Goal: Task Accomplishment & Management: Use online tool/utility

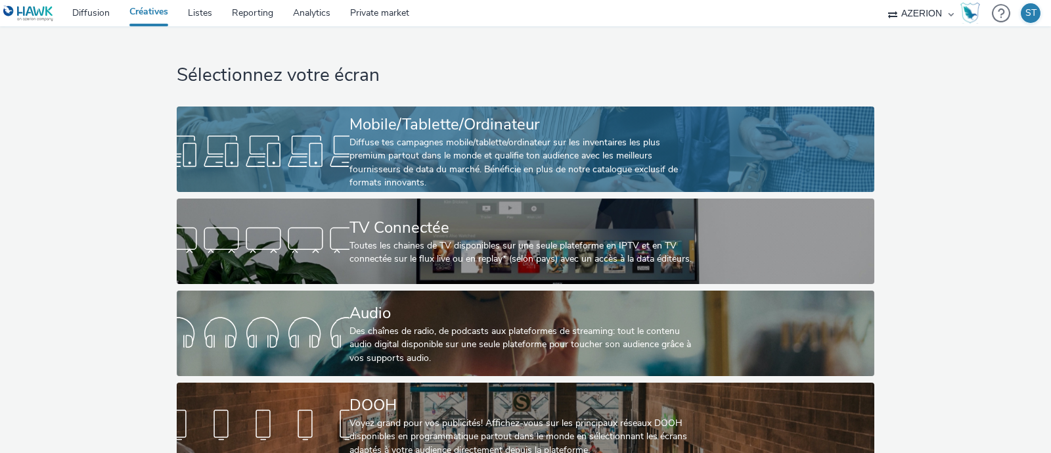
click at [463, 164] on div "Diffuse tes campagnes mobile/tablette/ordinateur sur les inventaires les plus p…" at bounding box center [522, 163] width 346 height 54
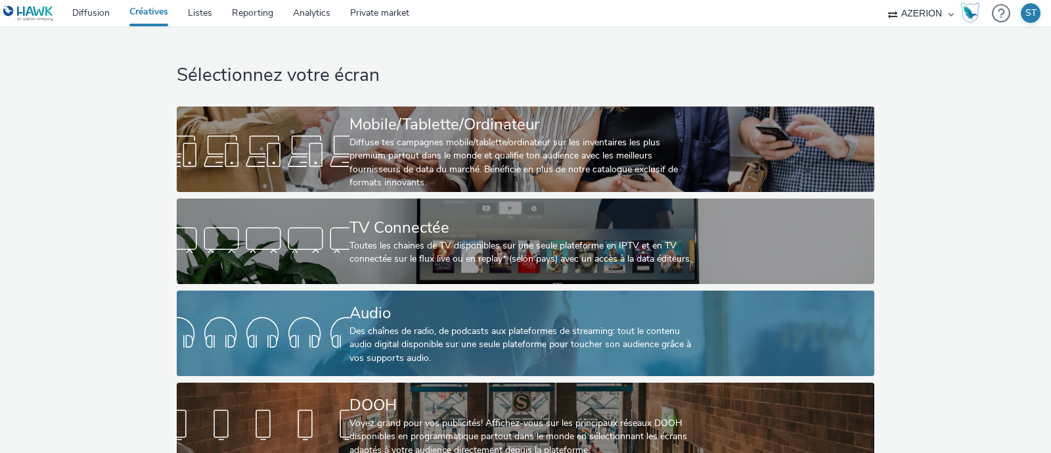
scroll to position [33, 0]
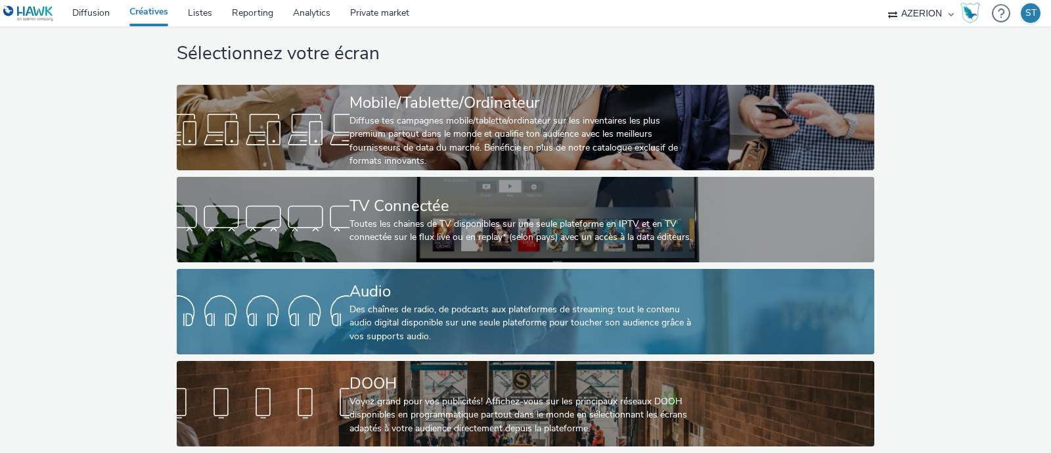
click at [451, 305] on div "Des chaînes de radio, de podcasts aux plateformes de streaming: tout le contenu…" at bounding box center [522, 323] width 346 height 40
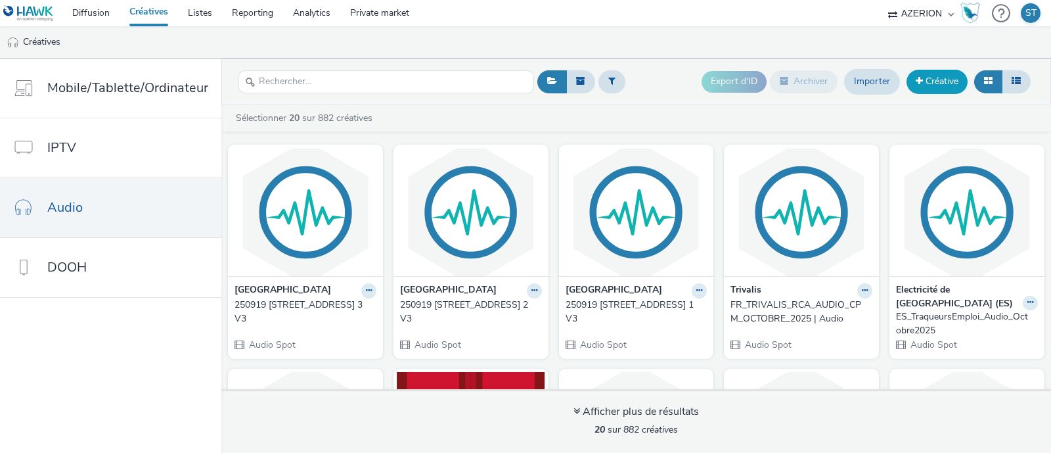
click at [930, 83] on link "Créative" at bounding box center [936, 82] width 61 height 24
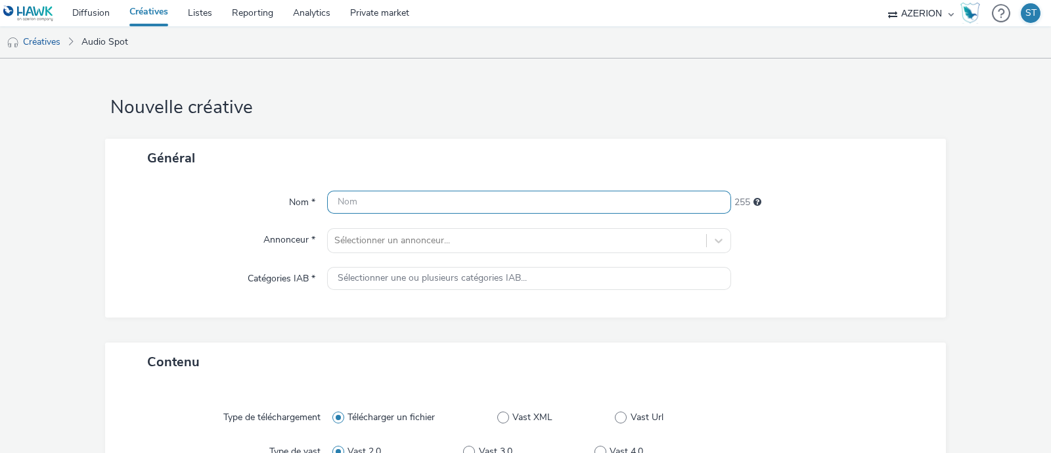
click at [499, 195] on input "text" at bounding box center [529, 201] width 404 height 23
type input "suzu"
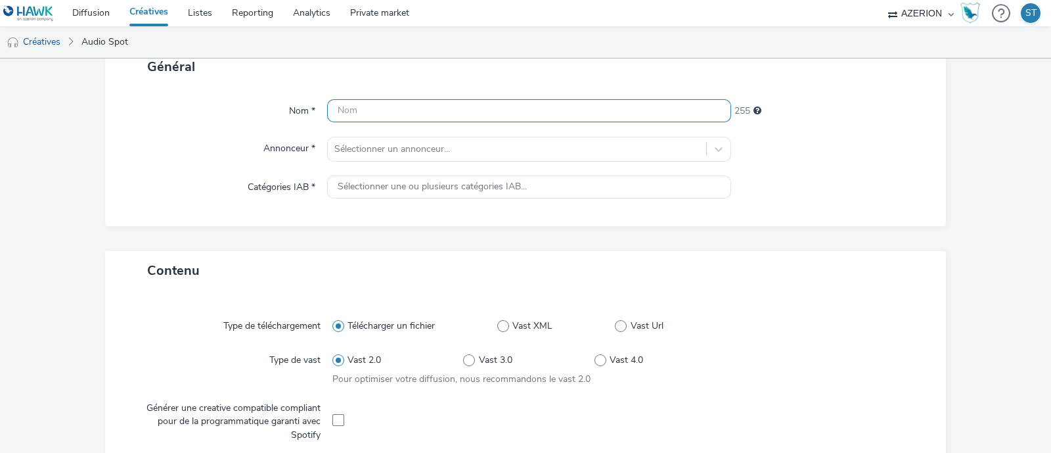
scroll to position [92, 0]
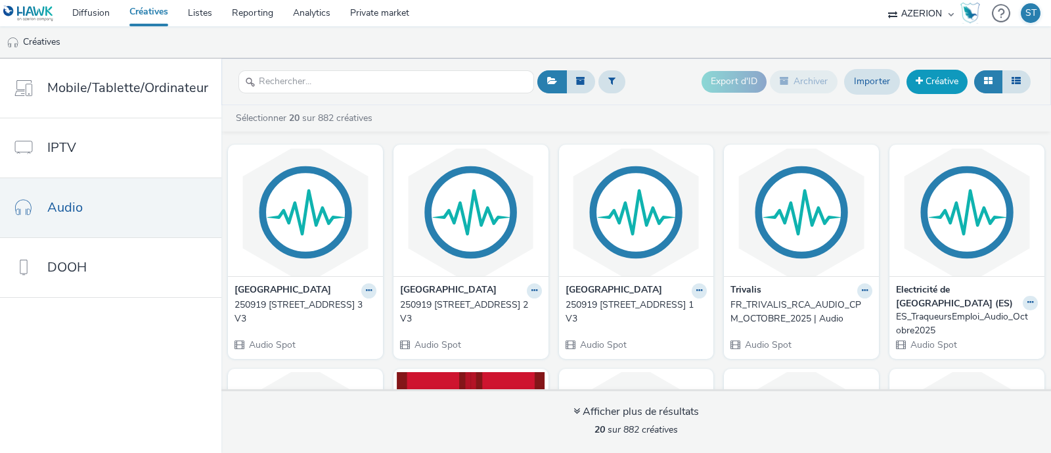
click at [938, 79] on link "Créative" at bounding box center [936, 82] width 61 height 24
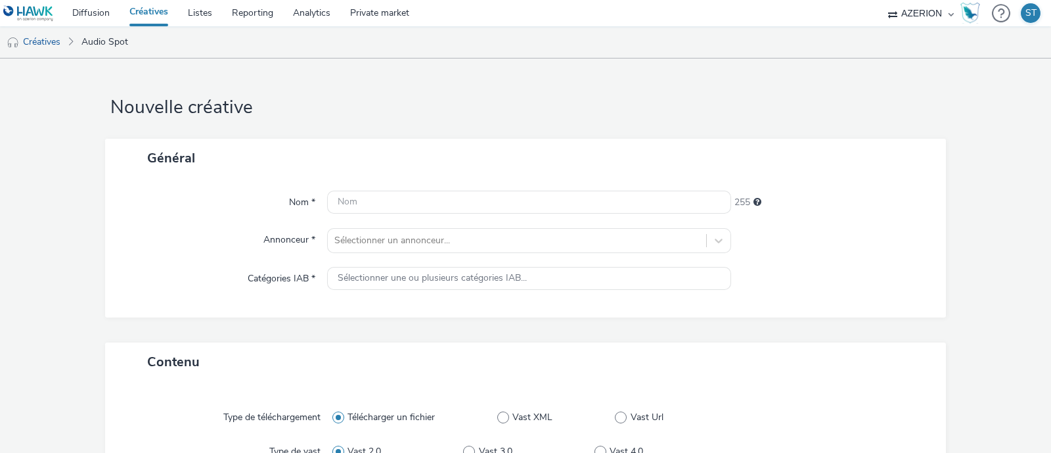
click at [832, 205] on div "255" at bounding box center [832, 199] width 202 height 18
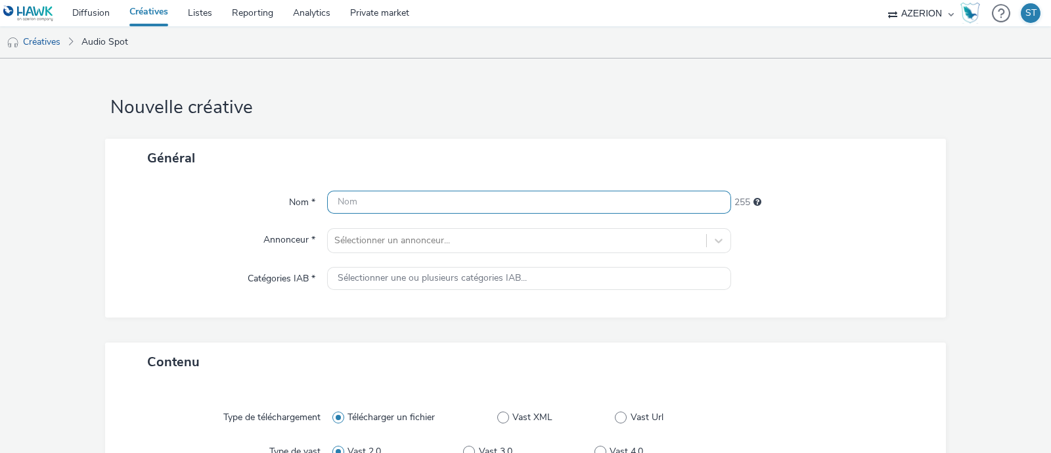
click at [575, 200] on input "text" at bounding box center [529, 201] width 404 height 23
type input "Marche ou Velo_Audio"
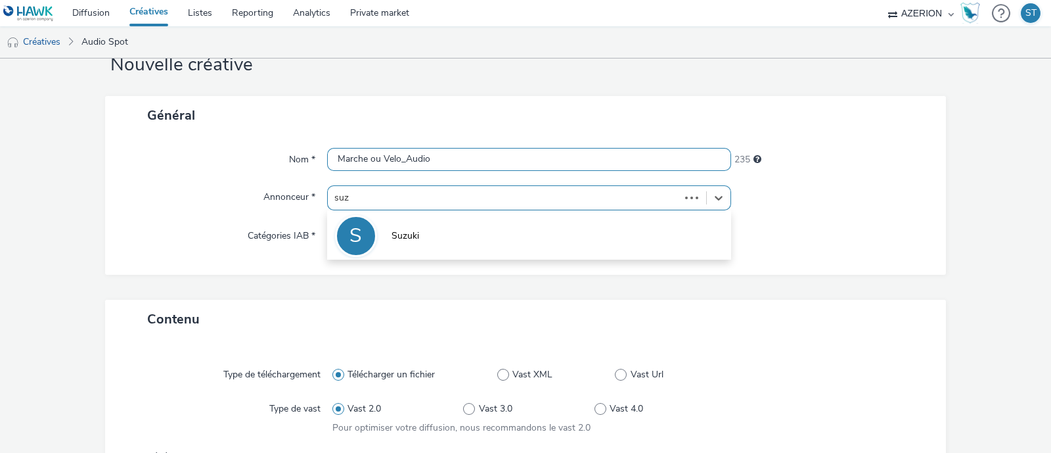
scroll to position [45, 0]
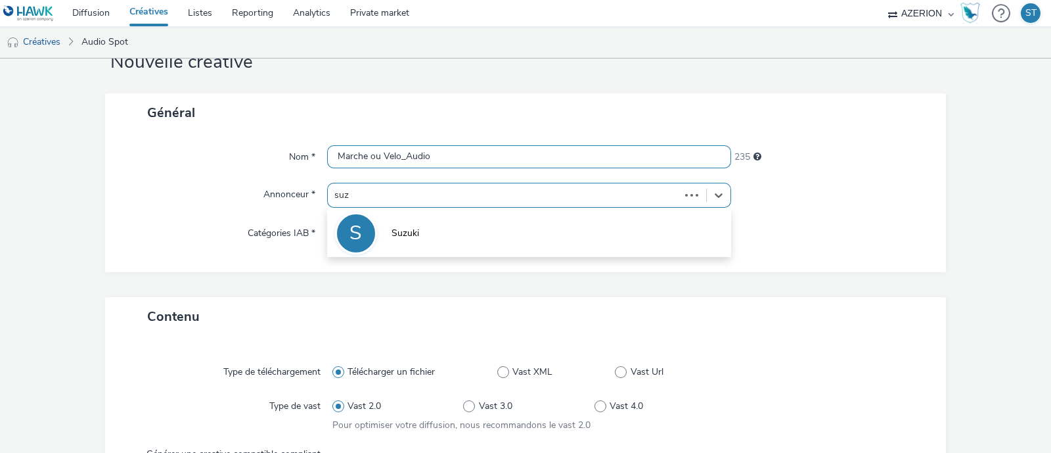
type input "suzu"
type input "[URL][DOMAIN_NAME]"
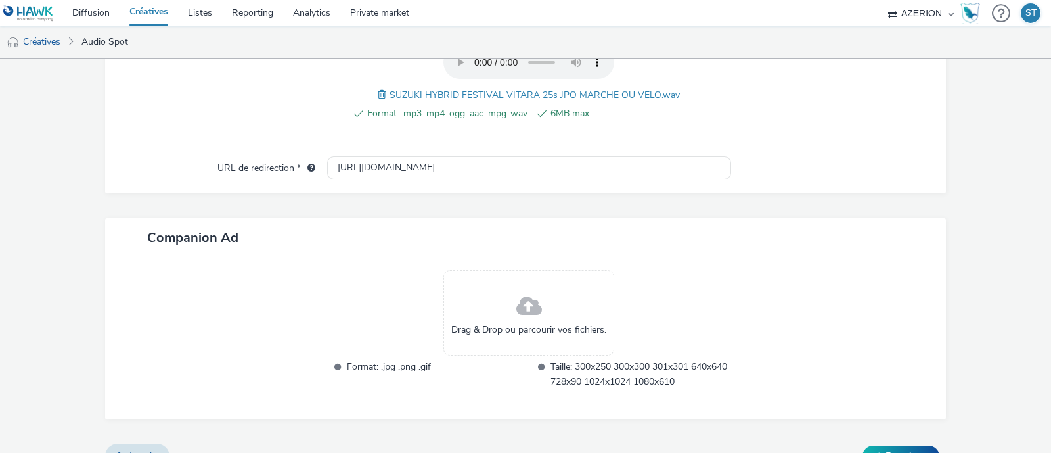
scroll to position [529, 0]
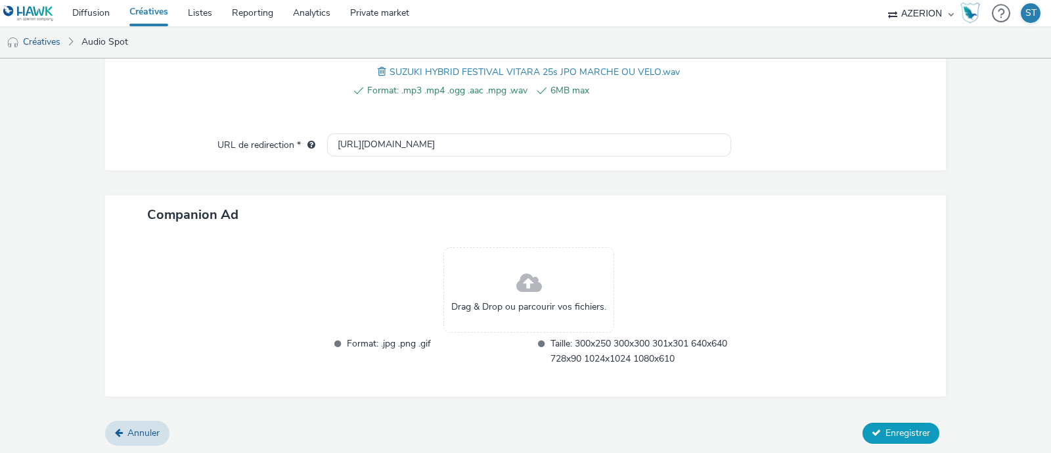
click at [885, 428] on span "Enregistrer" at bounding box center [907, 432] width 45 height 12
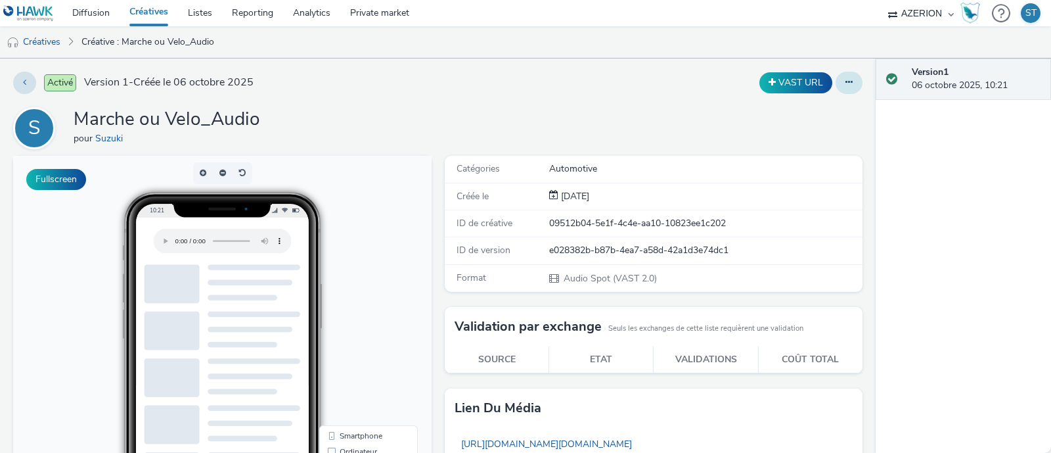
click at [842, 86] on button at bounding box center [849, 83] width 27 height 22
click at [826, 125] on link "Dupliquer" at bounding box center [813, 135] width 99 height 26
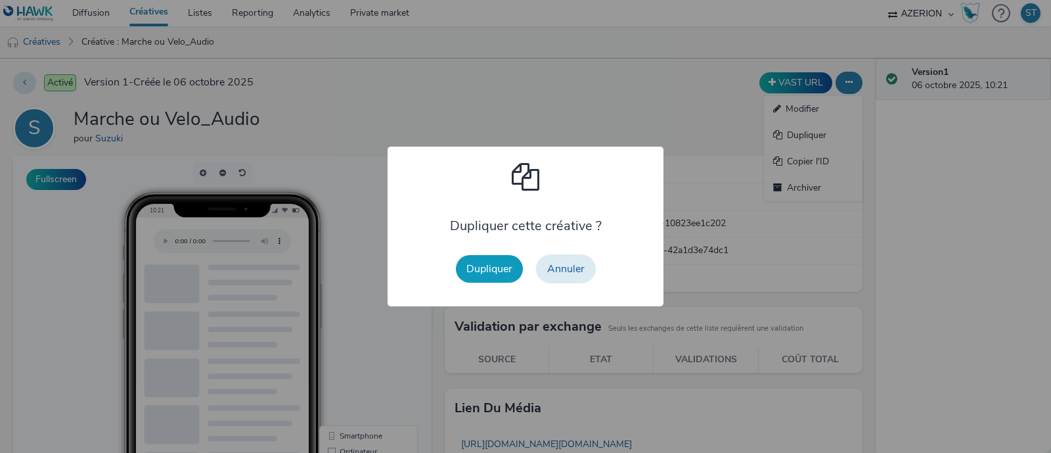
click at [467, 276] on button "Dupliquer" at bounding box center [489, 269] width 67 height 28
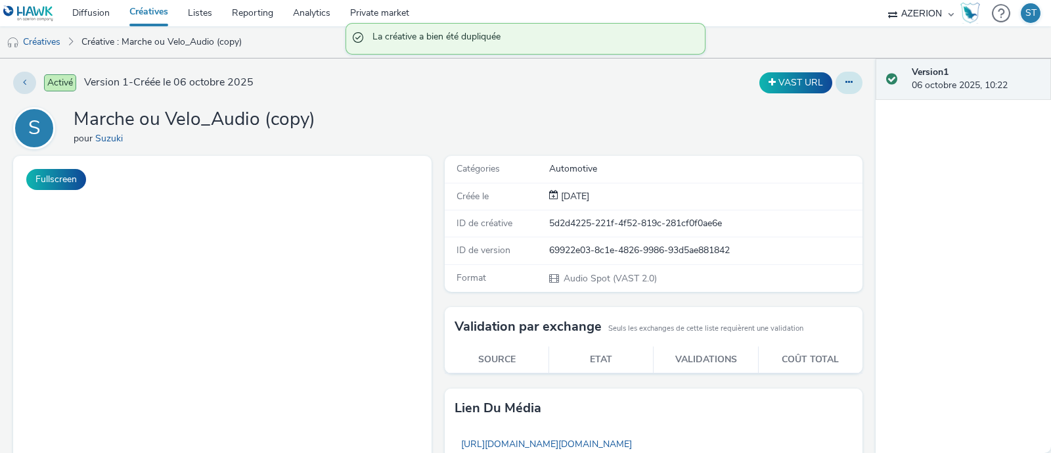
click at [838, 90] on button at bounding box center [849, 83] width 27 height 22
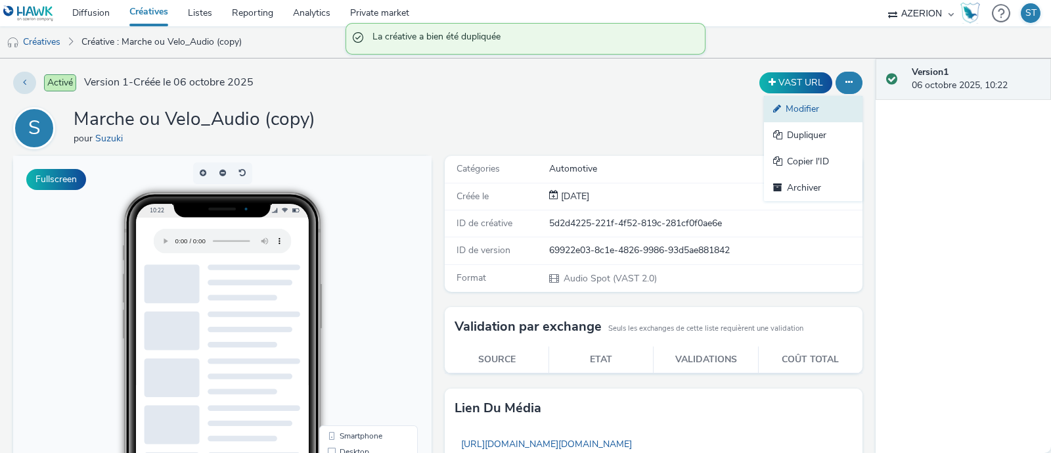
click at [821, 108] on link "Modifier" at bounding box center [813, 109] width 99 height 26
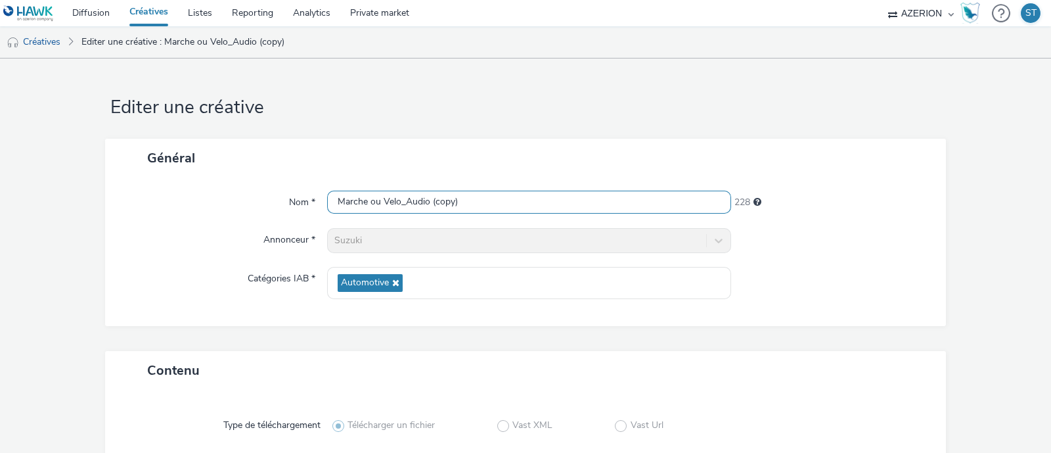
click at [487, 196] on input "Marche ou Velo_Audio (copy)" at bounding box center [529, 201] width 404 height 23
drag, startPoint x: 394, startPoint y: 202, endPoint x: 295, endPoint y: 195, distance: 99.4
click at [295, 195] on div "Nom * Marche ou Velo_Audio (copy) 228" at bounding box center [525, 202] width 814 height 24
click at [501, 196] on input "Covoiturage_Audio (copy)" at bounding box center [529, 201] width 404 height 23
type input "Covoiturage_Audio"
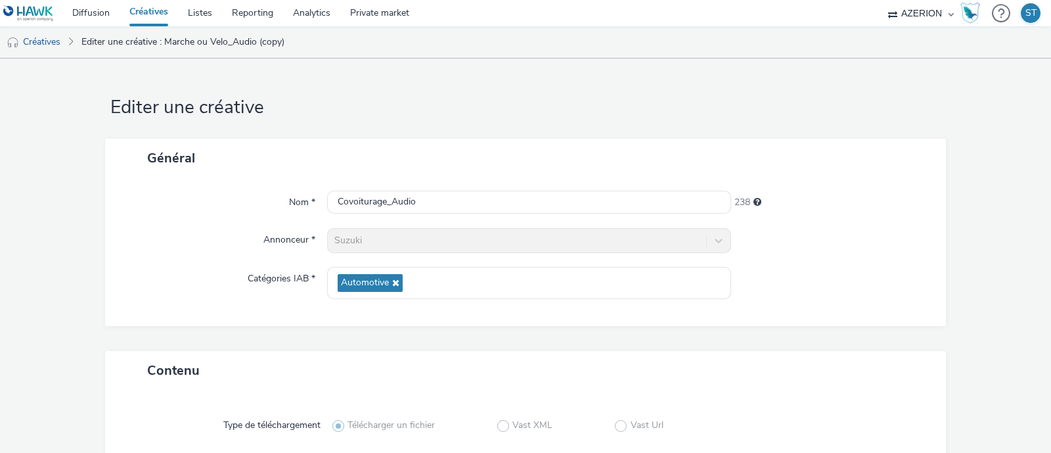
click at [564, 141] on div "Général" at bounding box center [525, 158] width 841 height 39
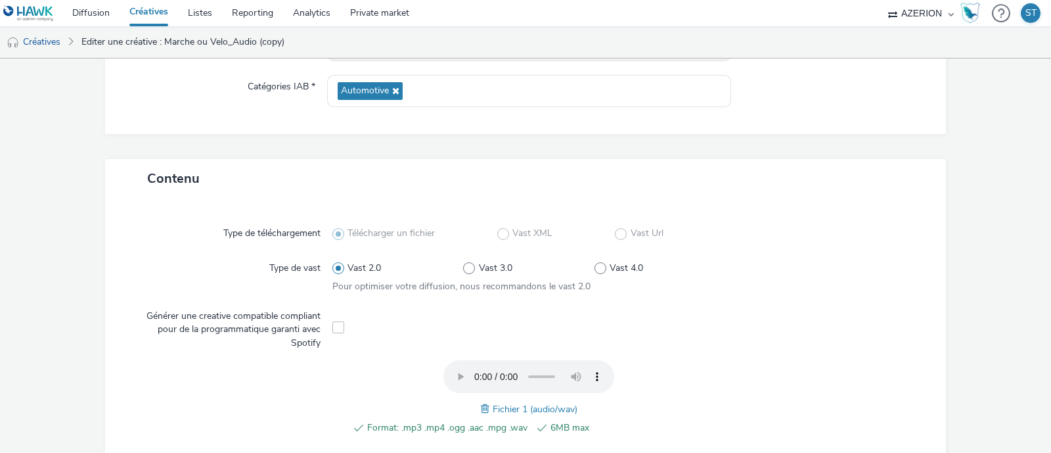
scroll to position [363, 0]
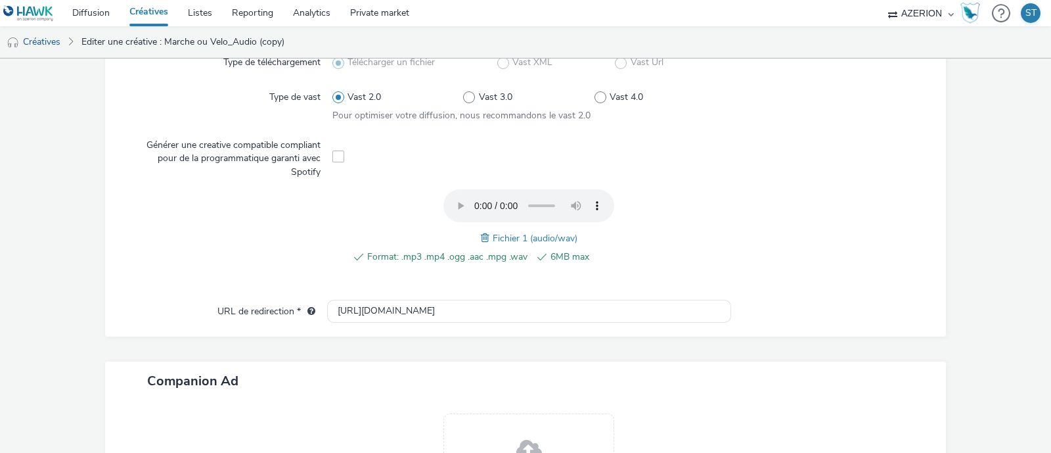
click at [481, 236] on span at bounding box center [487, 238] width 12 height 14
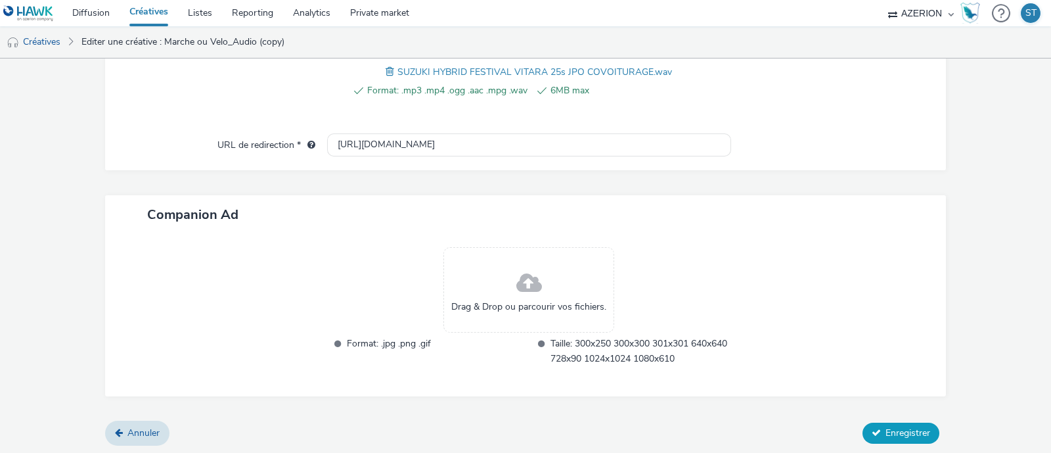
click at [887, 430] on span "Enregistrer" at bounding box center [907, 432] width 45 height 12
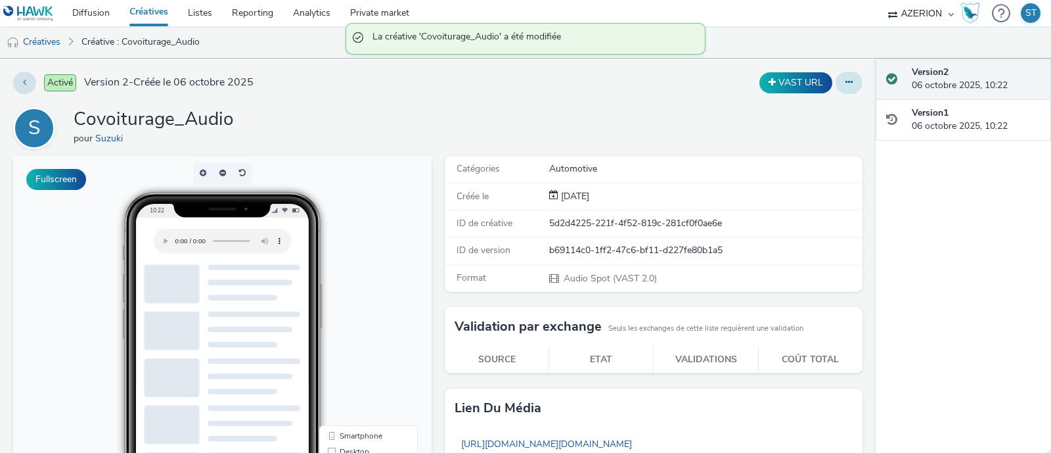
click at [847, 88] on button at bounding box center [849, 83] width 27 height 22
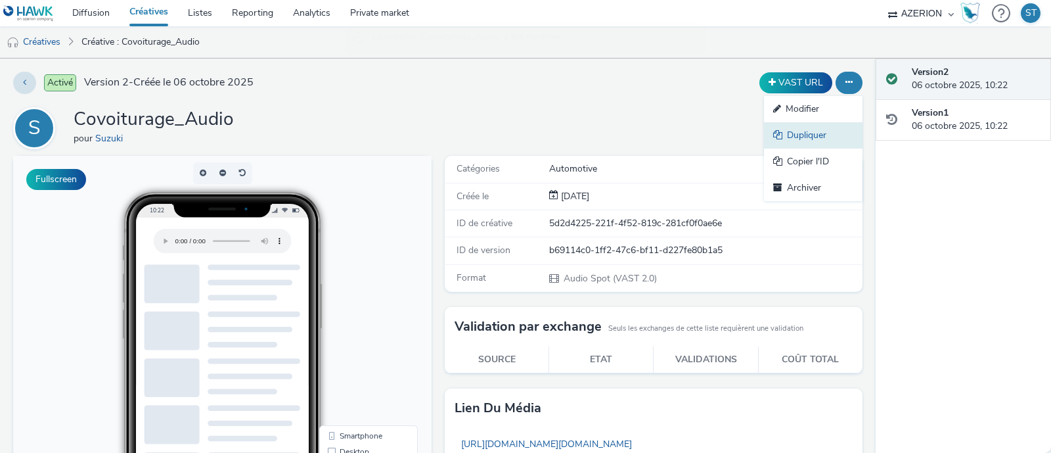
click at [805, 131] on link "Dupliquer" at bounding box center [813, 135] width 99 height 26
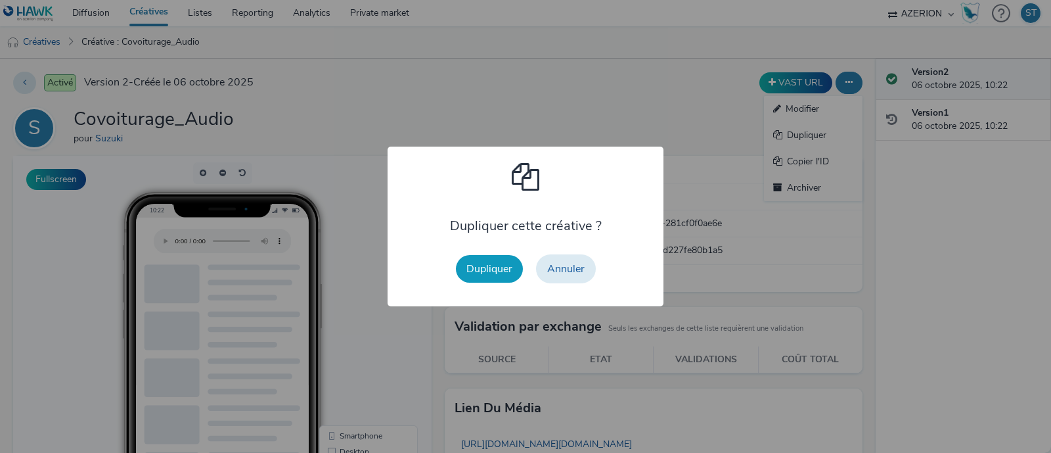
click at [501, 277] on button "Dupliquer" at bounding box center [489, 269] width 67 height 28
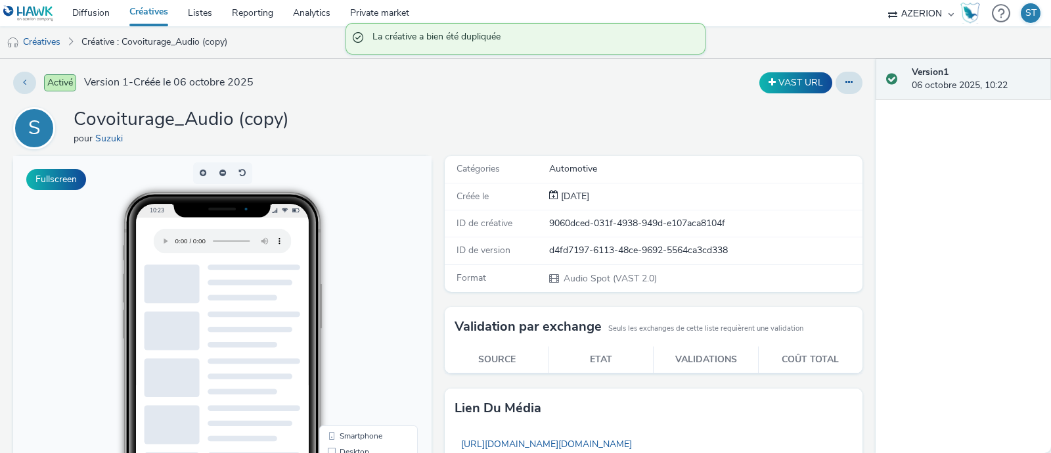
click at [843, 72] on div at bounding box center [849, 83] width 27 height 22
click at [845, 83] on icon at bounding box center [848, 82] width 7 height 9
click at [811, 103] on link "Modifier" at bounding box center [813, 109] width 99 height 26
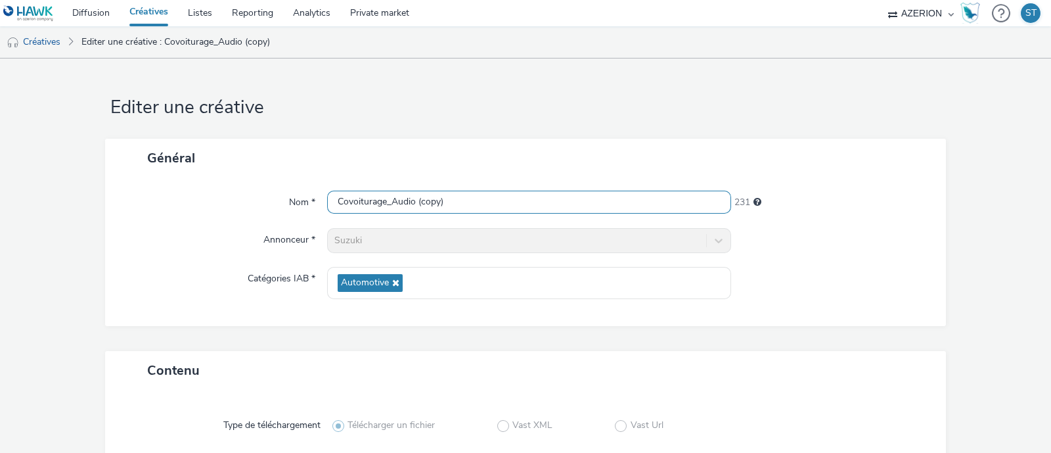
drag, startPoint x: 443, startPoint y: 202, endPoint x: 419, endPoint y: 208, distance: 25.2
click at [419, 208] on input "Covoiturage_Audio (copy)" at bounding box center [529, 201] width 404 height 23
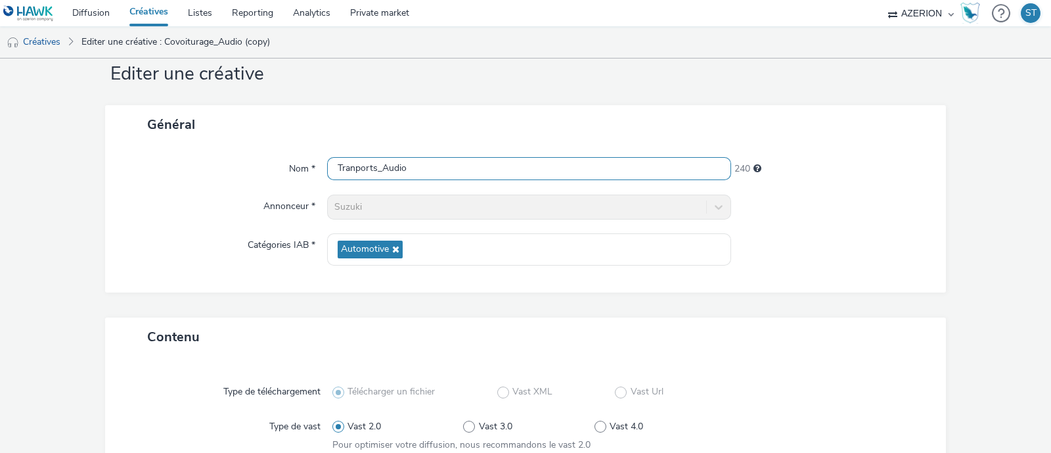
scroll to position [32, 0]
click at [355, 169] on input "Tranports_Audio" at bounding box center [529, 169] width 404 height 23
type input "Transports_Audio"
click at [390, 156] on div "Nom * Transports_Audio 239 Annonceur * Suzuki Catégories IAB * Automotive" at bounding box center [525, 219] width 841 height 148
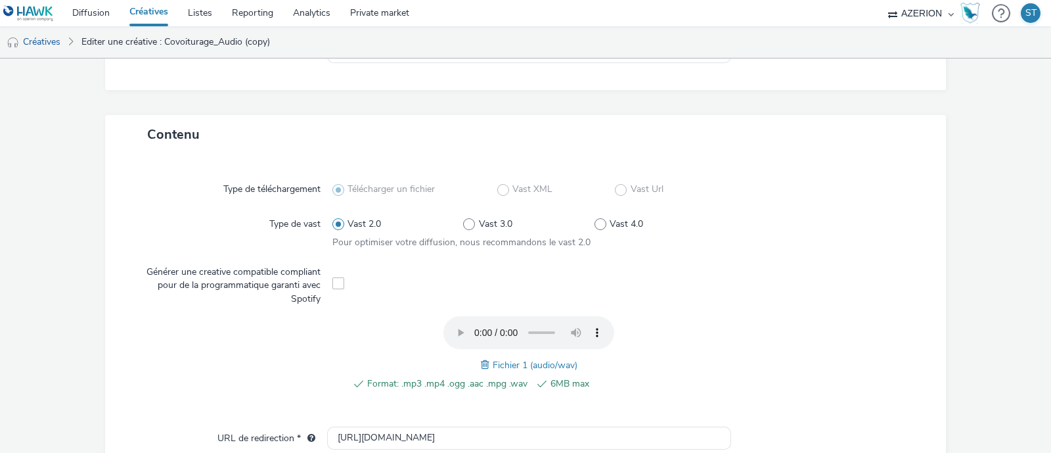
scroll to position [239, 0]
click at [481, 362] on span at bounding box center [487, 361] width 12 height 14
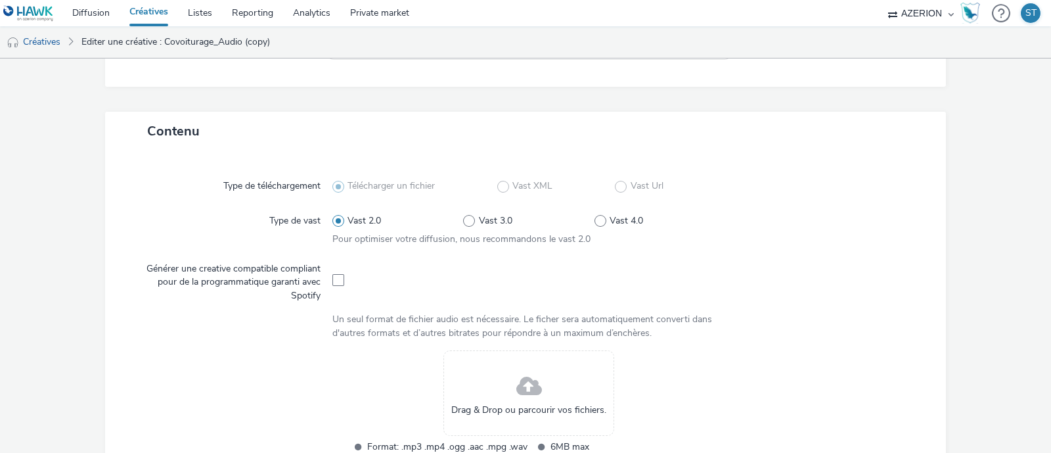
drag, startPoint x: 685, startPoint y: 274, endPoint x: 434, endPoint y: 399, distance: 281.1
click at [434, 399] on div "Drag & Drop ou parcourir vos fichiers. Format: .mp3 .mp4 .ogg .aac .mpg .wav 6M…" at bounding box center [528, 410] width 393 height 121
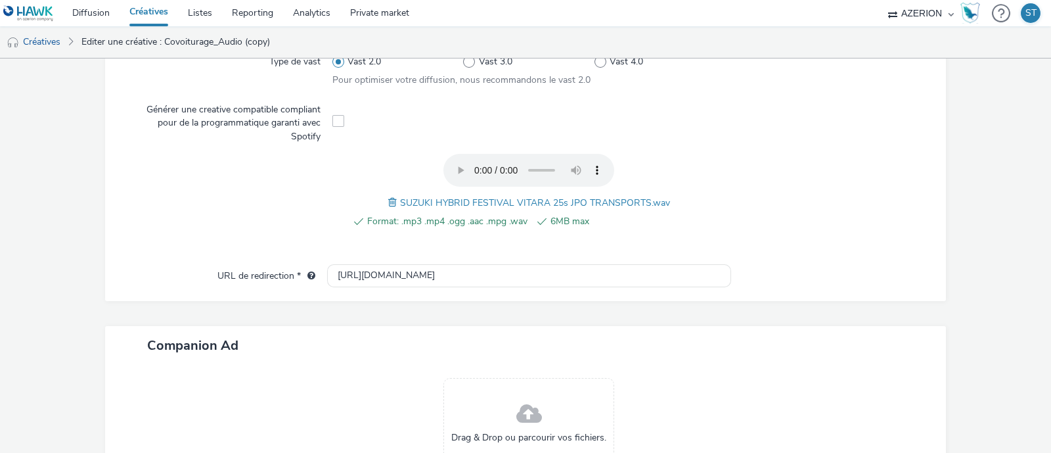
scroll to position [529, 0]
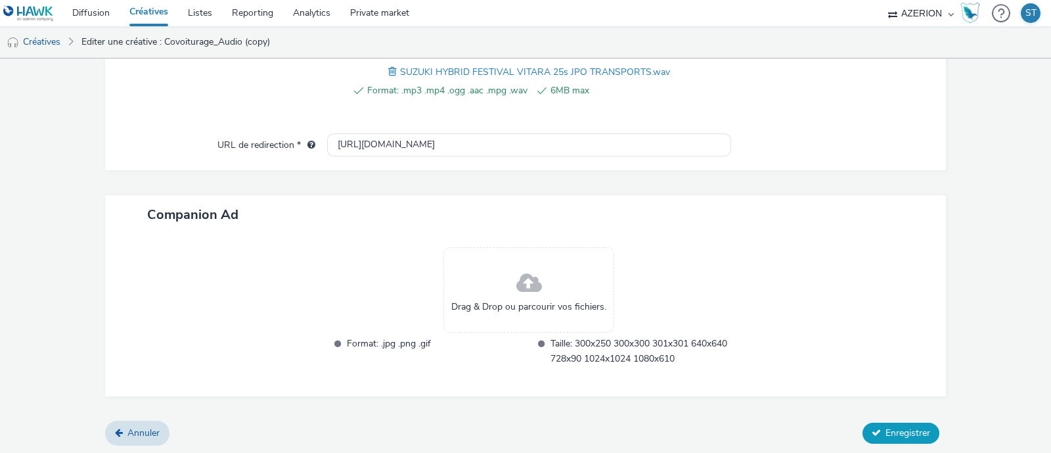
click at [900, 429] on span "Enregistrer" at bounding box center [907, 432] width 45 height 12
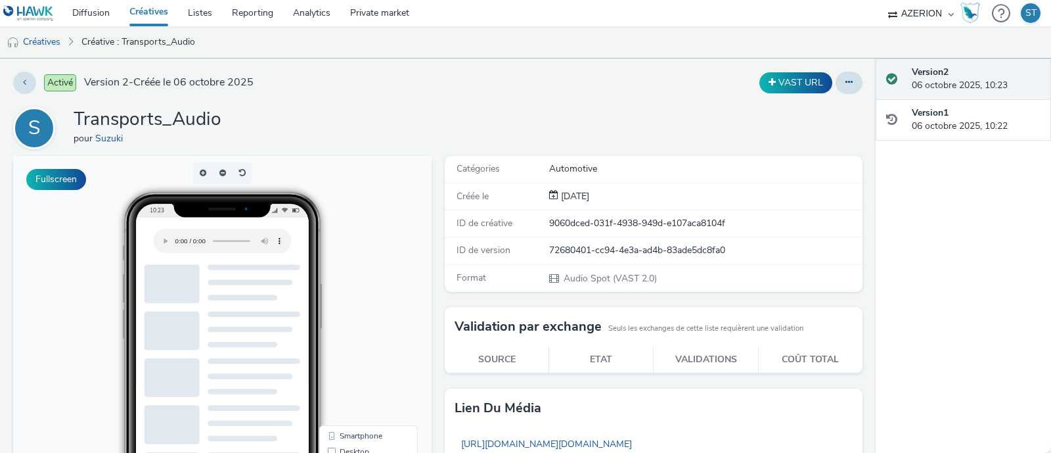
click at [151, 14] on link "Créatives" at bounding box center [149, 13] width 58 height 26
